Goal: Find specific page/section: Find specific page/section

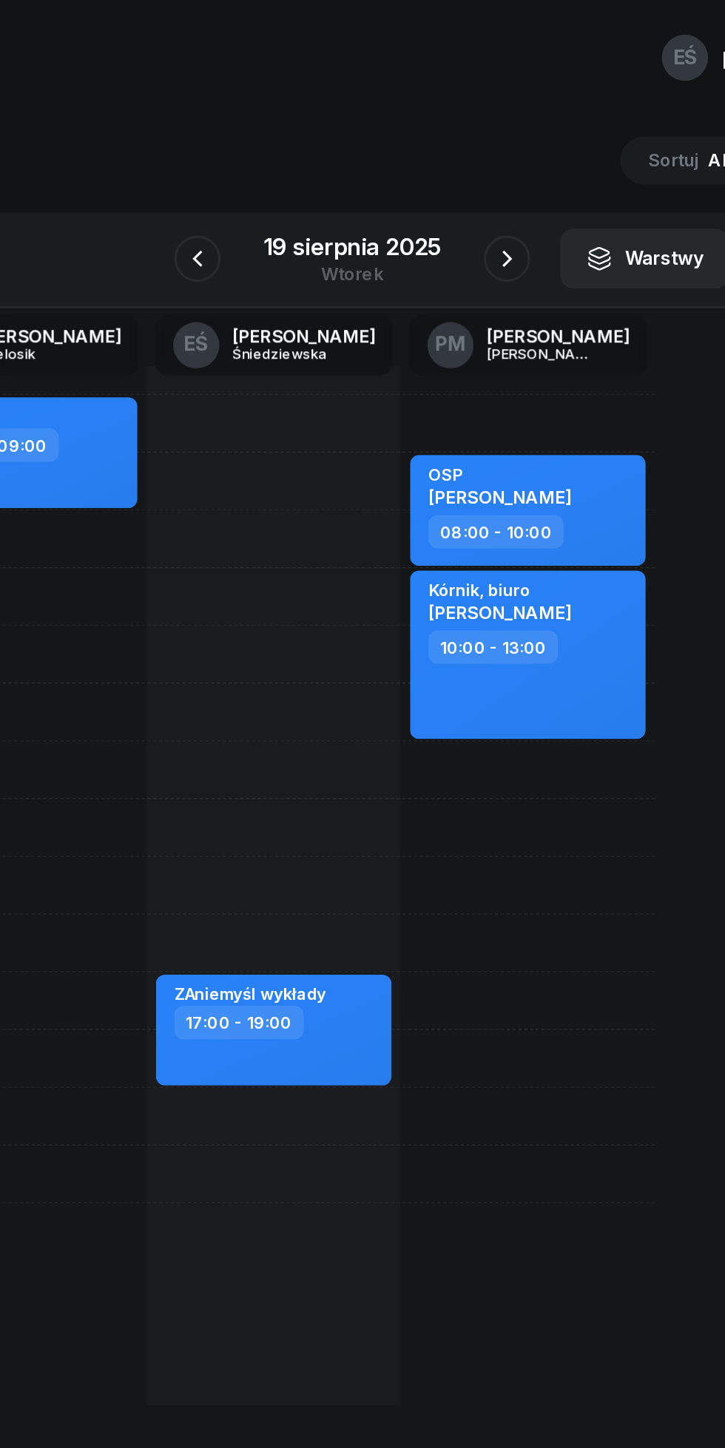
click at [275, 169] on button "button" at bounding box center [263, 166] width 30 height 30
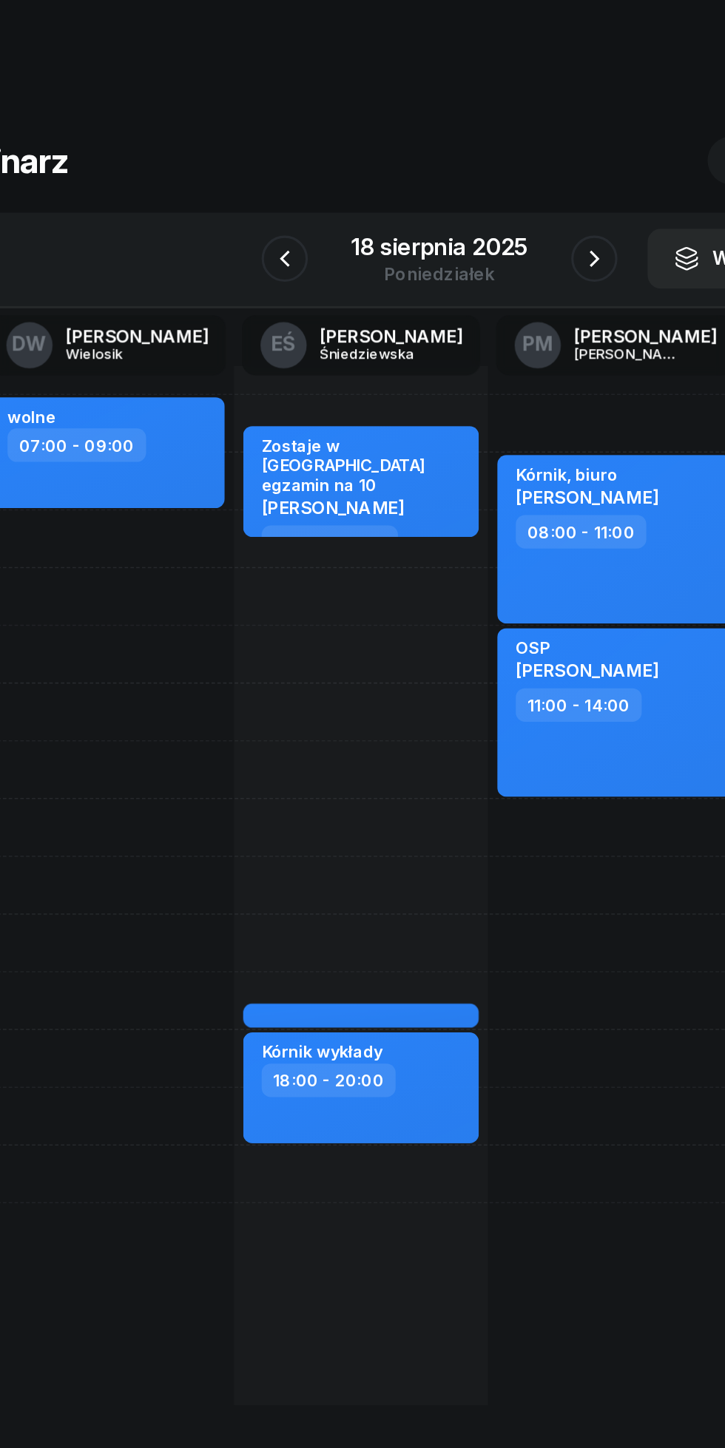
click at [461, 166] on icon "button" at bounding box center [462, 166] width 18 height 18
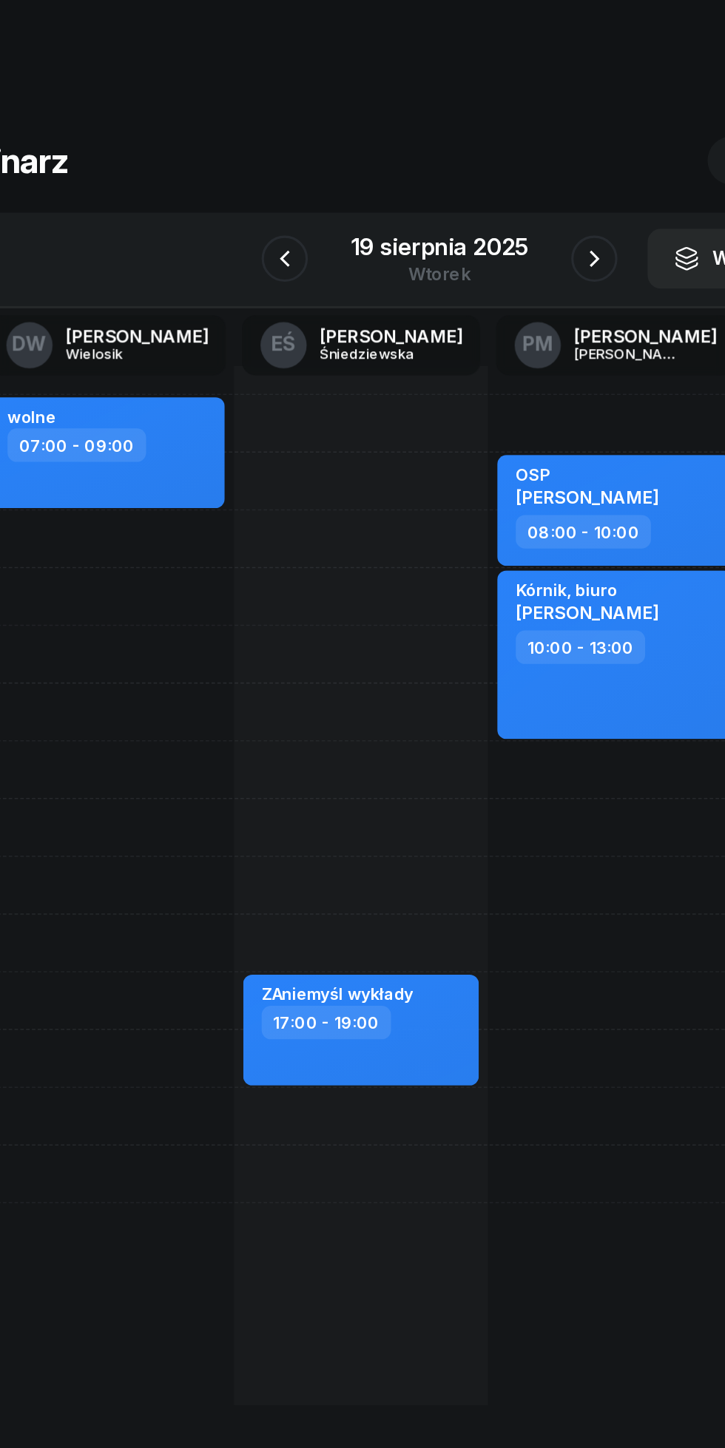
click at [463, 180] on button "button" at bounding box center [462, 166] width 30 height 30
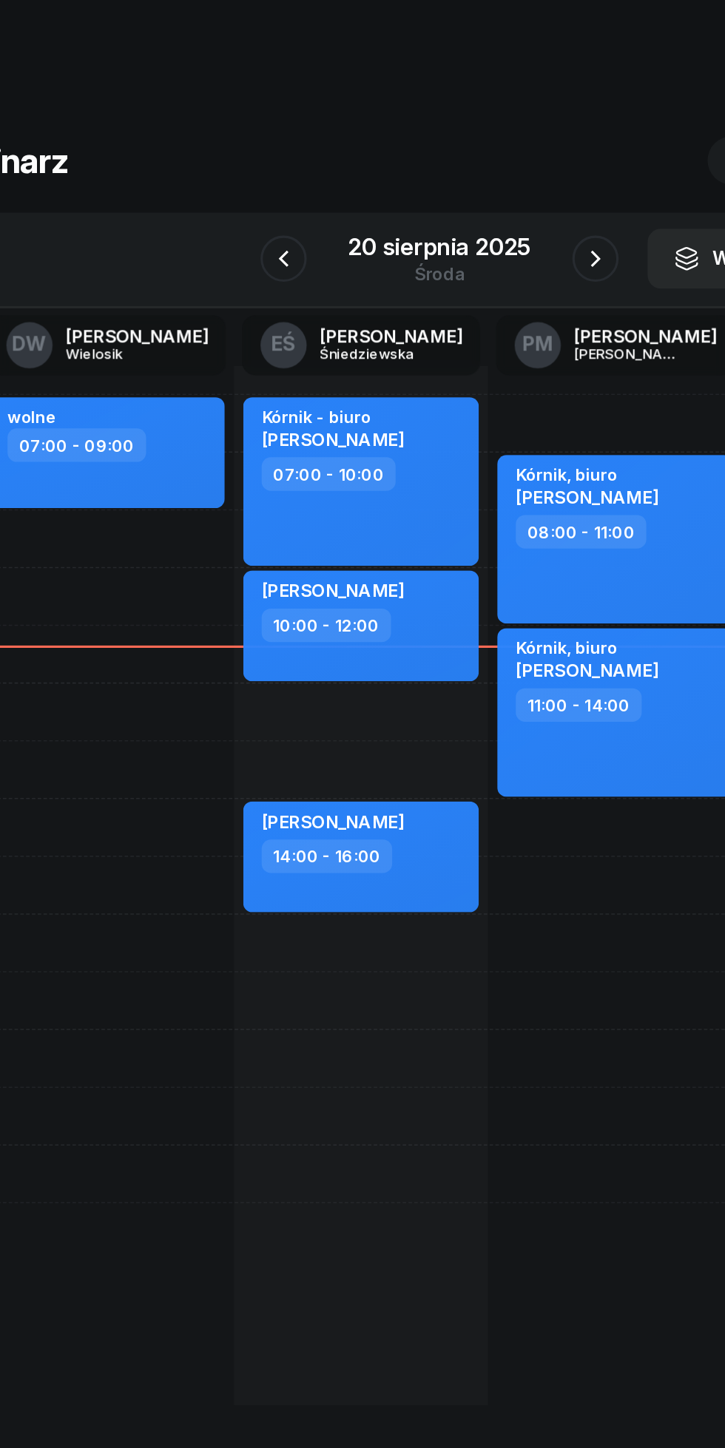
click at [285, 390] on div "[PERSON_NAME]" at bounding box center [293, 380] width 91 height 18
select select "10"
select select "12"
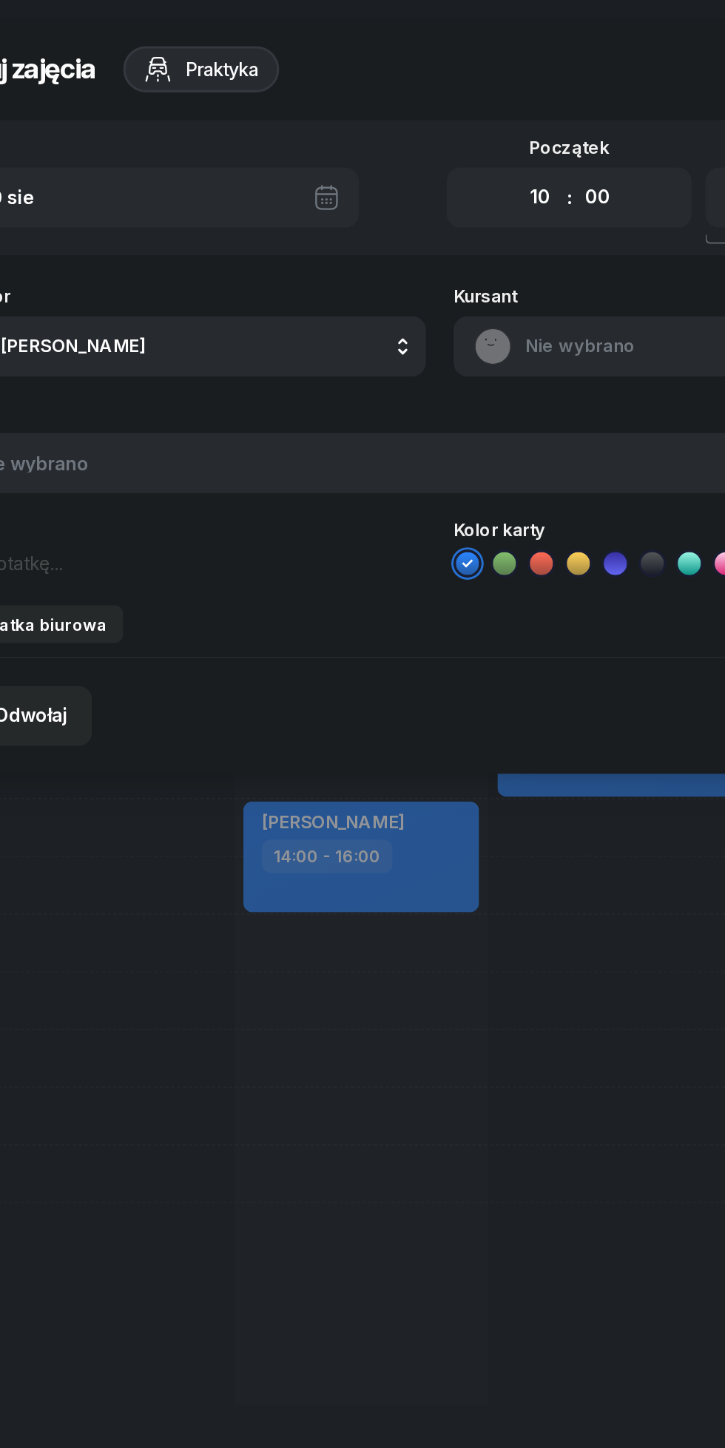
click at [399, 230] on button "Nie wybrano" at bounding box center [530, 222] width 318 height 38
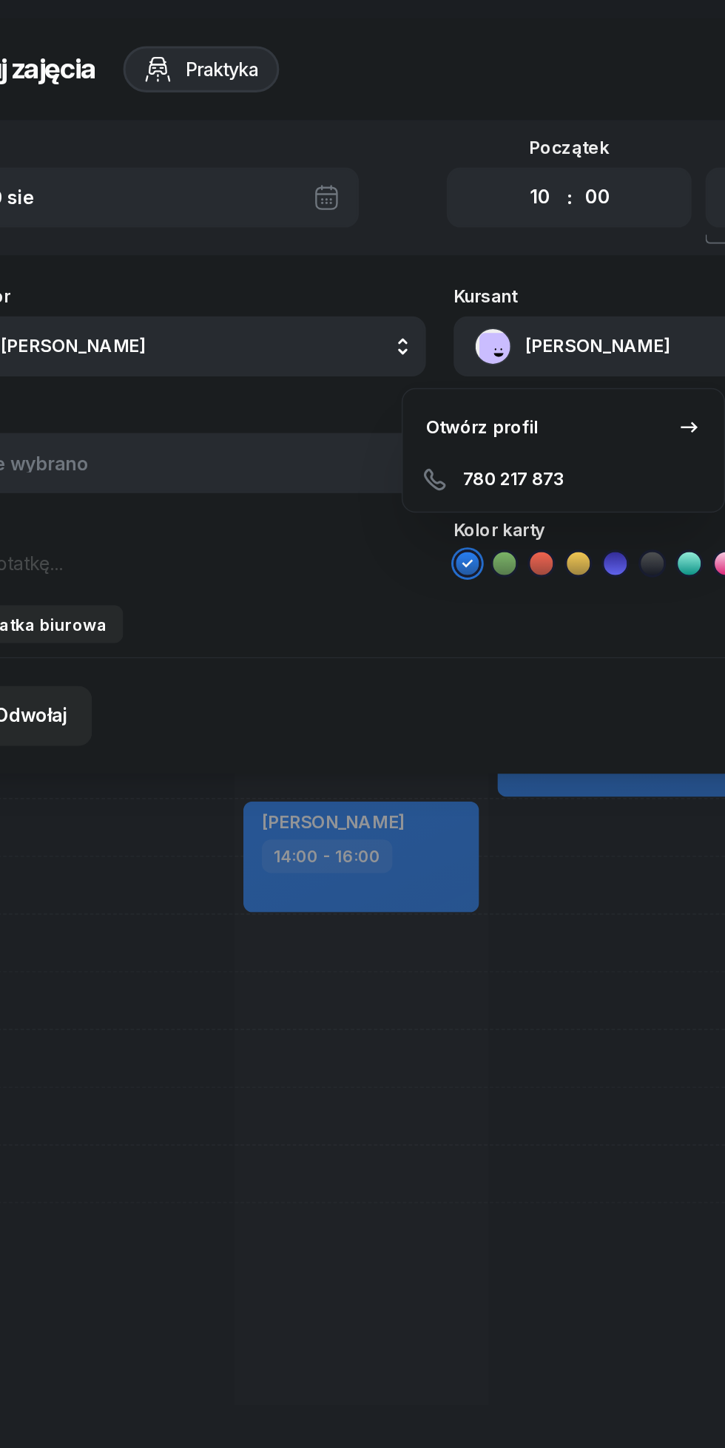
click at [378, 273] on div "Otwórz profil" at bounding box center [390, 273] width 72 height 19
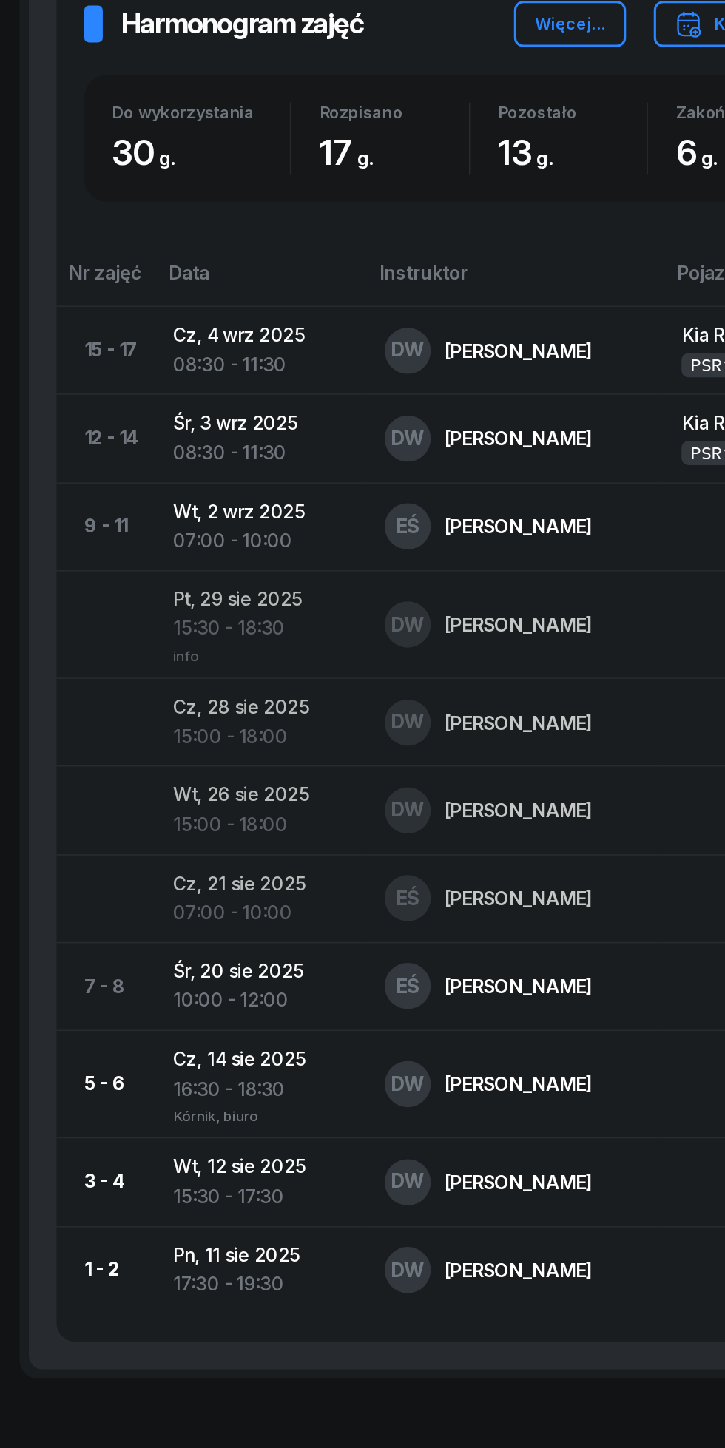
scroll to position [660, 0]
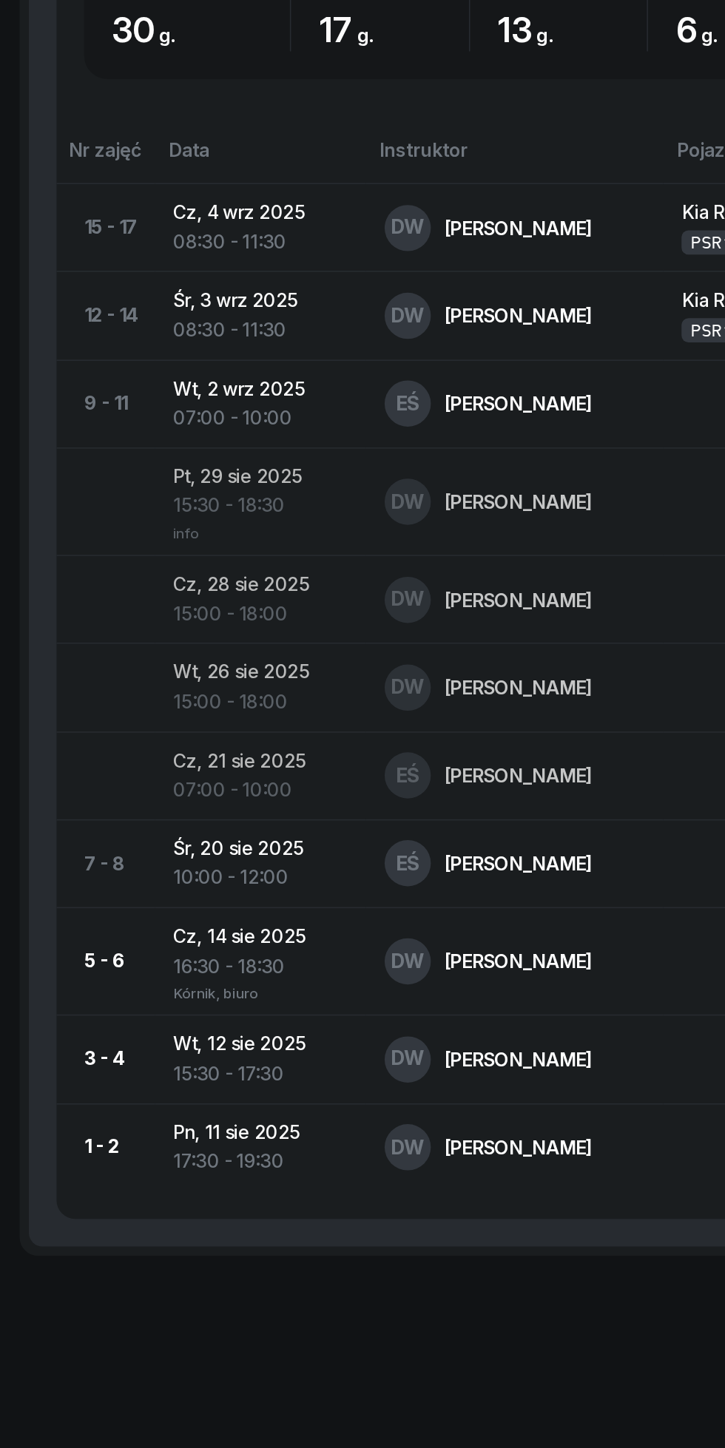
click at [48, 1002] on td at bounding box center [72, 1018] width 63 height 56
